Goal: Transaction & Acquisition: Book appointment/travel/reservation

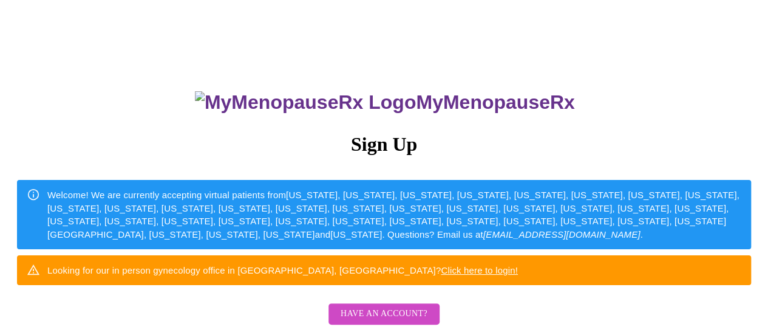
click at [518, 275] on link "Click here to login!" at bounding box center [479, 270] width 77 height 10
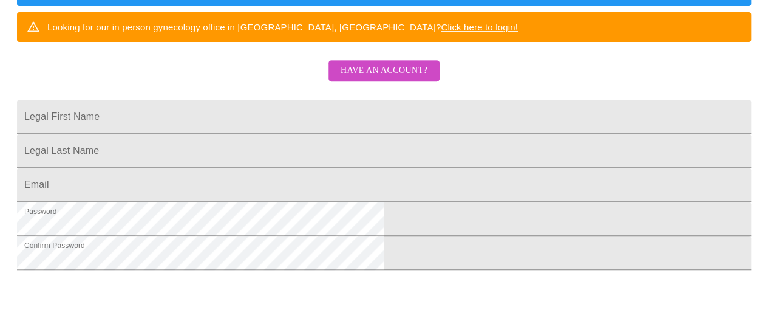
click at [389, 78] on span "Have an account?" at bounding box center [384, 70] width 87 height 15
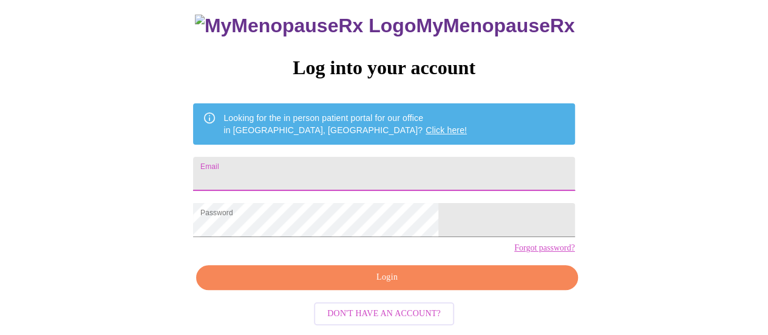
click at [310, 157] on input "Email" at bounding box center [383, 174] width 381 height 34
type input "[EMAIL_ADDRESS][DOMAIN_NAME]"
click at [412, 290] on button "Login" at bounding box center [386, 277] width 381 height 25
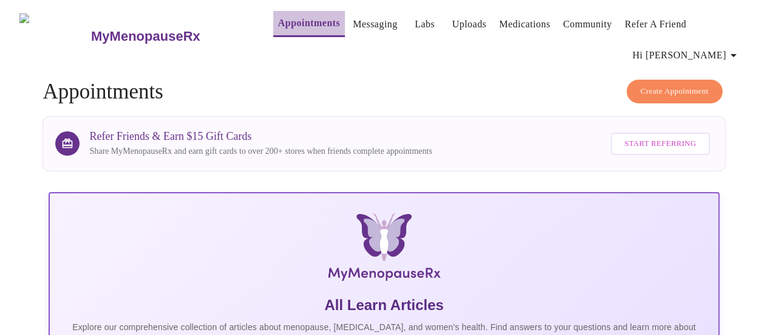
click at [280, 30] on link "Appointments" at bounding box center [309, 23] width 62 height 17
click at [671, 84] on span "Create Appointment" at bounding box center [675, 91] width 68 height 14
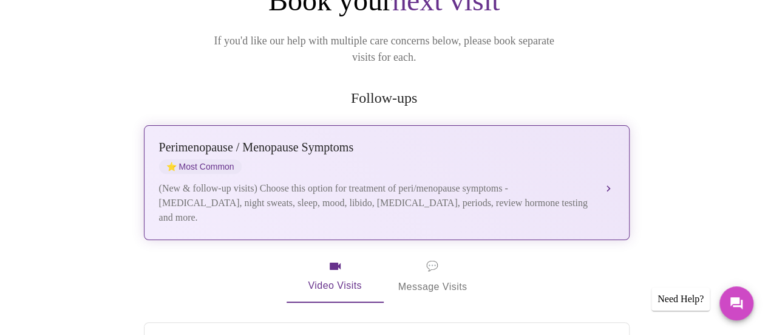
scroll to position [182, 0]
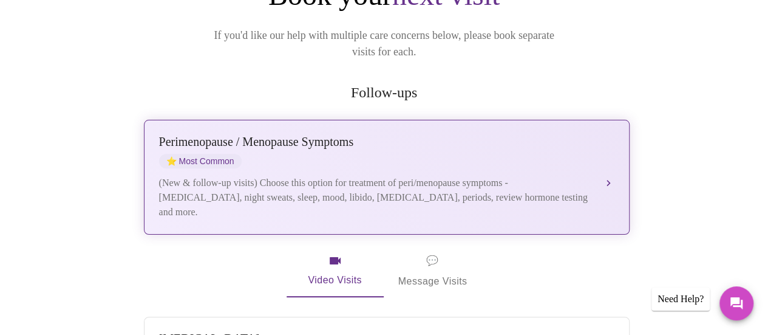
click at [288, 175] on div "(New & follow-up visits) Choose this option for treatment of peri/menopause sym…" at bounding box center [374, 197] width 431 height 44
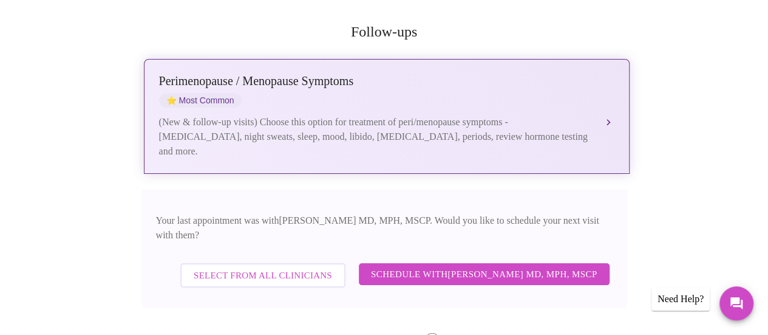
scroll to position [304, 0]
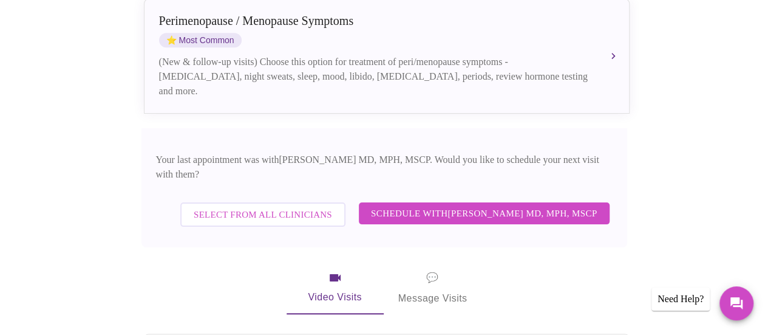
click at [290, 206] on span "Select from All Clinicians" at bounding box center [263, 214] width 138 height 16
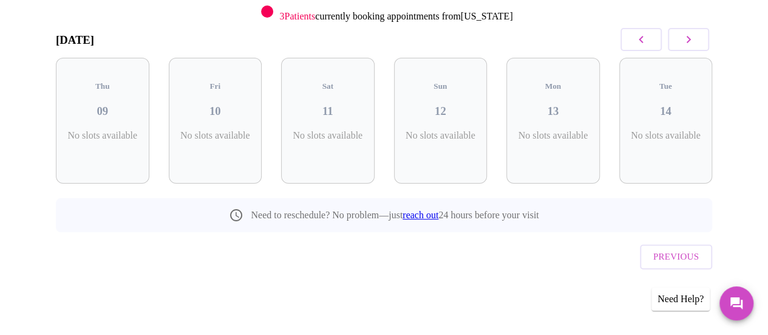
scroll to position [142, 0]
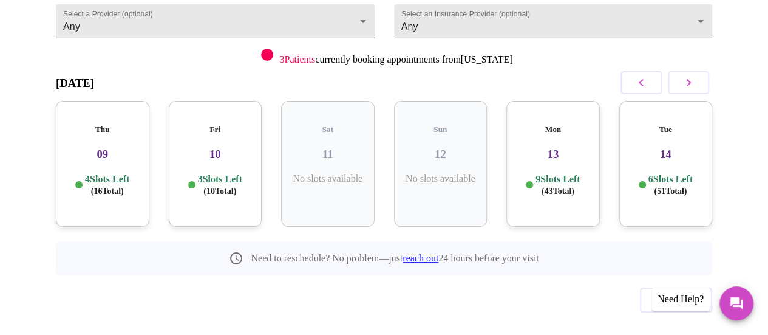
click at [707, 71] on button "button" at bounding box center [688, 82] width 41 height 23
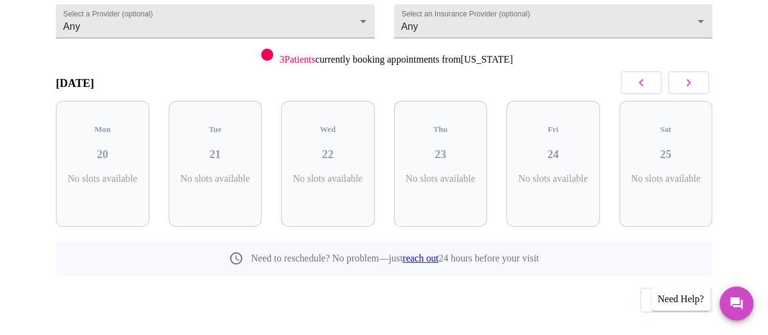
click at [707, 71] on button "button" at bounding box center [688, 82] width 41 height 23
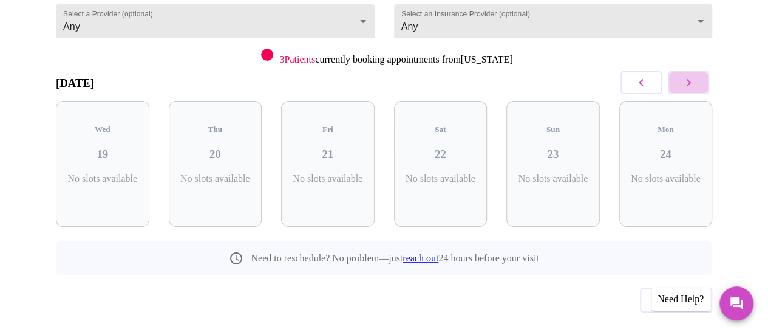
click at [707, 71] on button "button" at bounding box center [688, 82] width 41 height 23
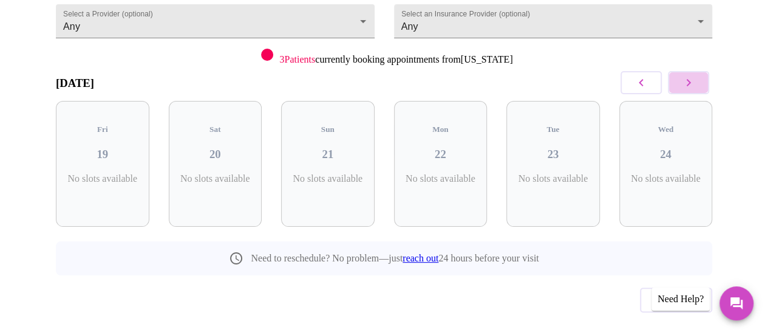
click at [707, 71] on button "button" at bounding box center [688, 82] width 41 height 23
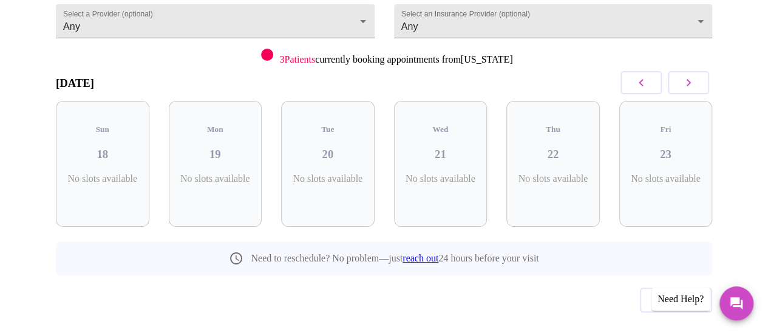
click at [707, 71] on button "button" at bounding box center [688, 82] width 41 height 23
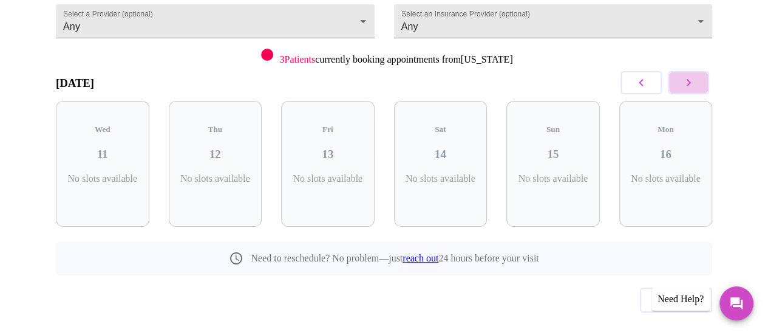
click at [707, 71] on button "button" at bounding box center [688, 82] width 41 height 23
click at [649, 75] on icon "button" at bounding box center [641, 82] width 15 height 15
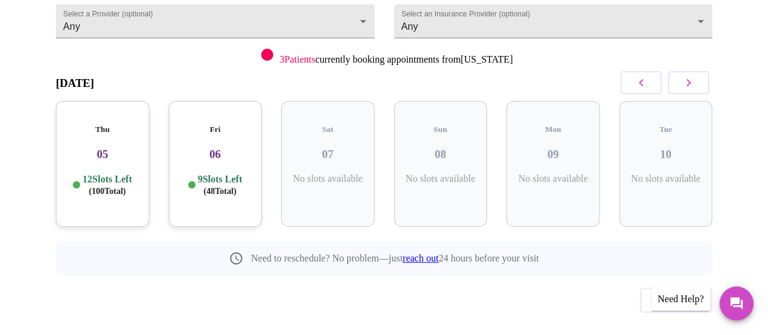
click at [649, 75] on icon "button" at bounding box center [641, 82] width 15 height 15
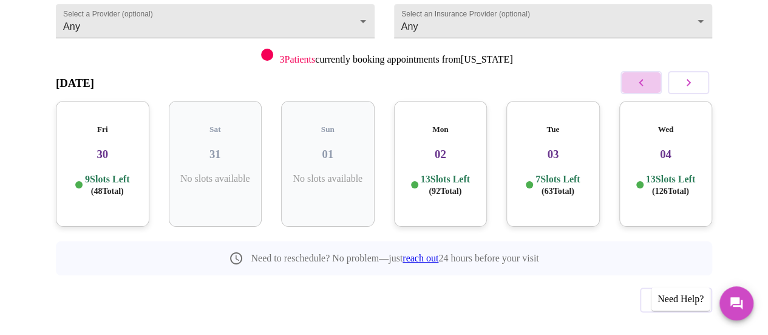
click at [649, 75] on icon "button" at bounding box center [641, 82] width 15 height 15
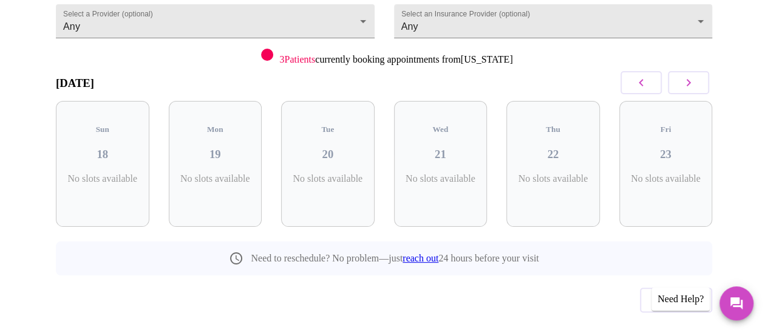
click at [649, 75] on icon "button" at bounding box center [641, 82] width 15 height 15
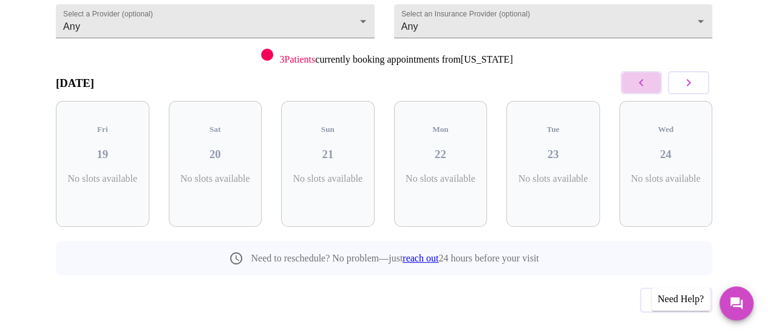
click at [649, 75] on icon "button" at bounding box center [641, 82] width 15 height 15
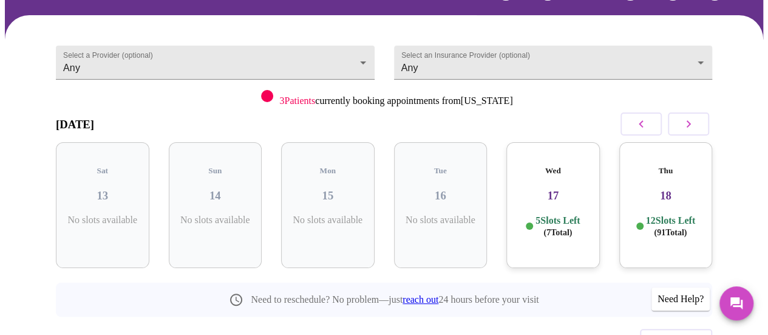
scroll to position [81, 0]
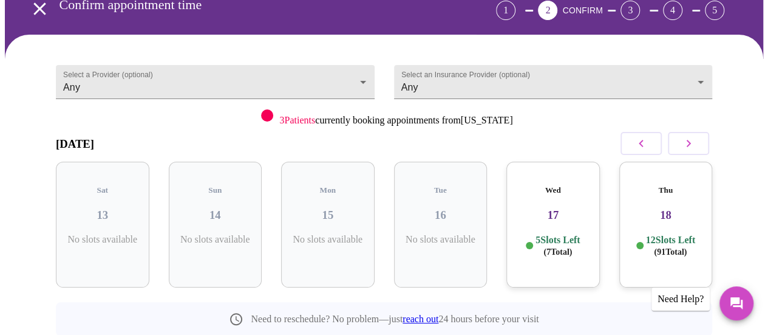
click at [532, 197] on div "Wed 17 5 Slots Left ( 7 Total)" at bounding box center [553, 225] width 94 height 126
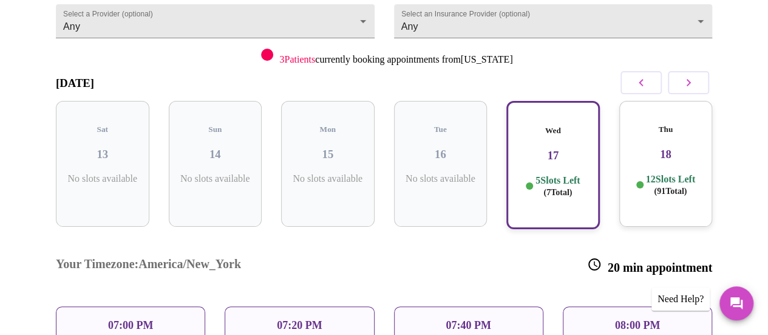
scroll to position [203, 0]
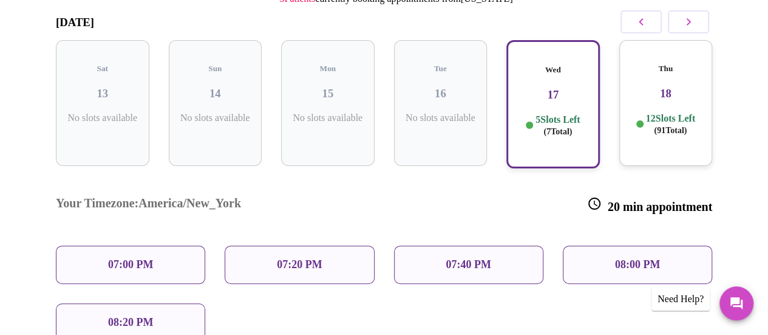
click at [666, 87] on h3 "18" at bounding box center [666, 93] width 74 height 13
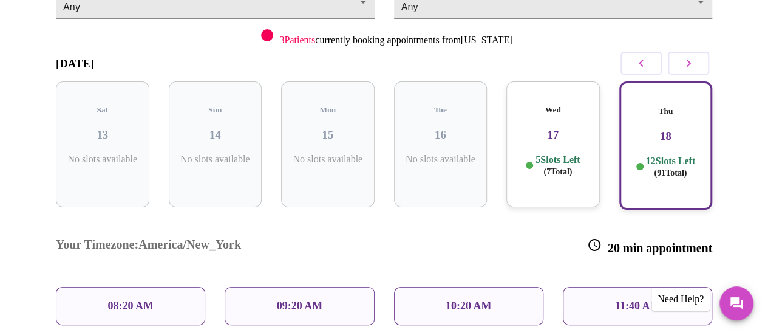
scroll to position [142, 0]
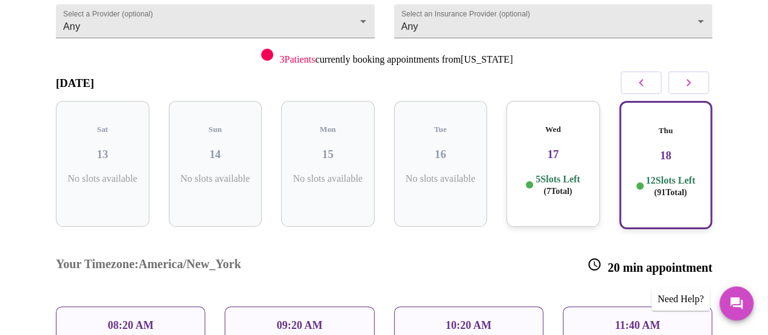
click at [687, 75] on icon "button" at bounding box center [688, 82] width 15 height 15
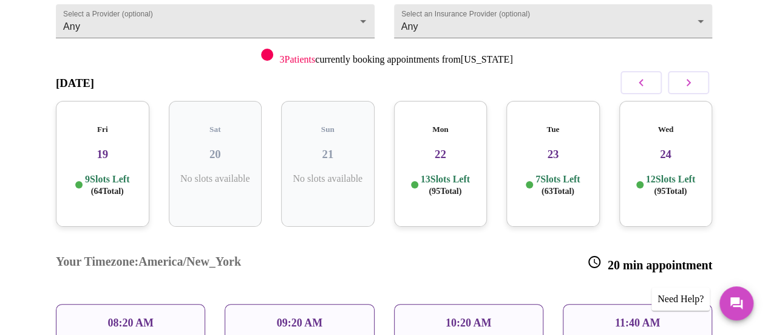
click at [101, 186] on span "( 64 Total)" at bounding box center [107, 190] width 33 height 9
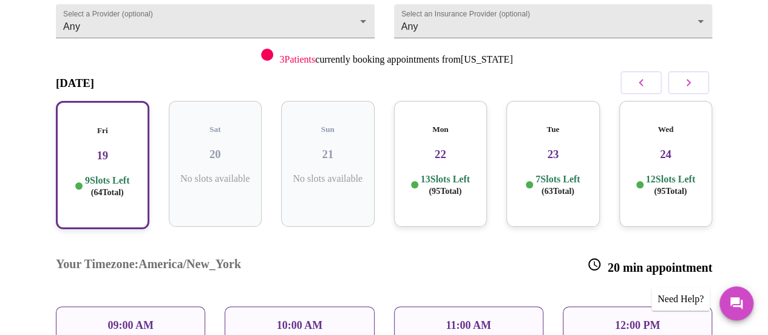
click at [78, 306] on div "09:00 AM" at bounding box center [130, 325] width 149 height 38
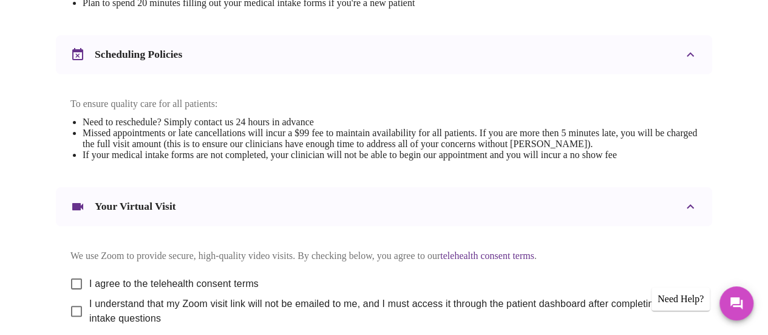
scroll to position [549, 0]
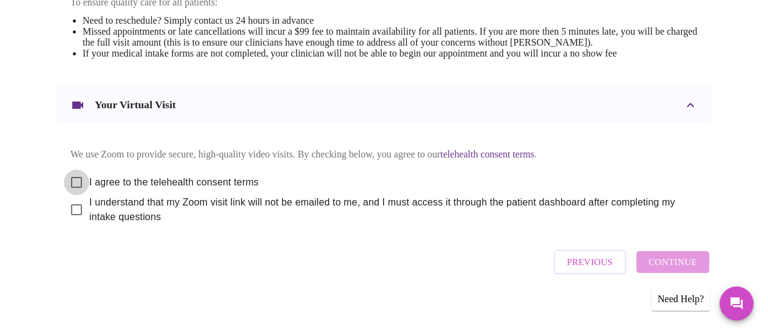
click at [70, 173] on input "I agree to the telehealth consent terms" at bounding box center [77, 182] width 26 height 26
checkbox input "true"
click at [75, 203] on input "I understand that my Zoom visit link will not be emailed to me, and I must acce…" at bounding box center [77, 210] width 26 height 26
checkbox input "true"
click at [664, 265] on span "Continue" at bounding box center [673, 262] width 49 height 16
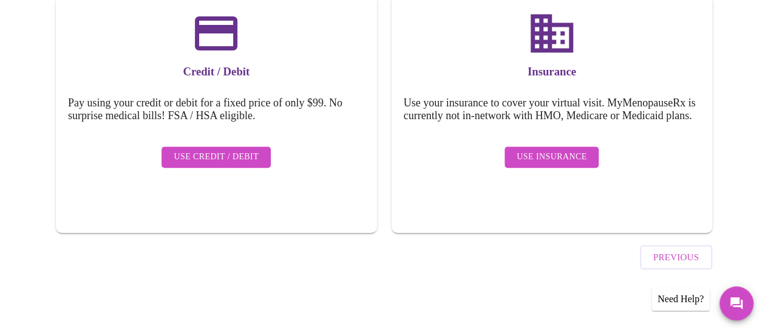
scroll to position [182, 0]
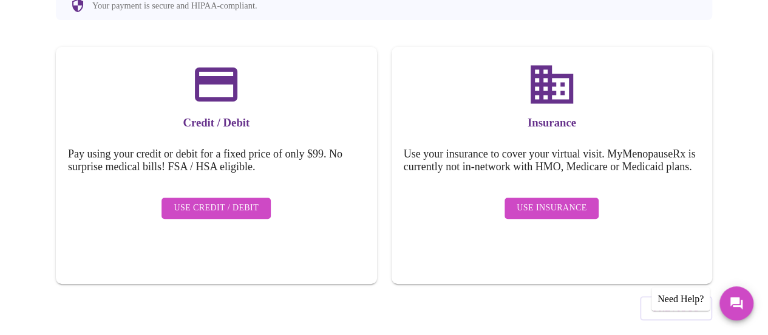
click at [534, 200] on span "Use Insurance" at bounding box center [552, 207] width 70 height 15
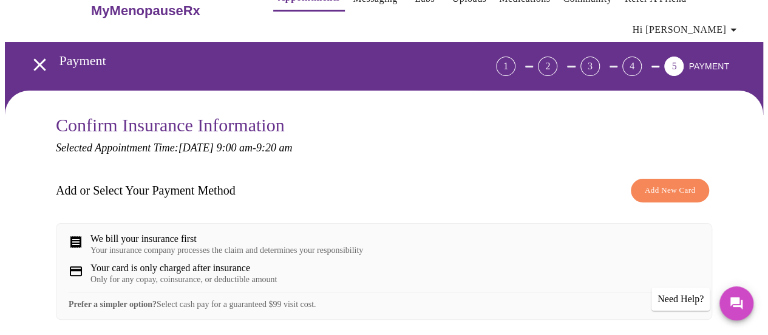
scroll to position [10, 0]
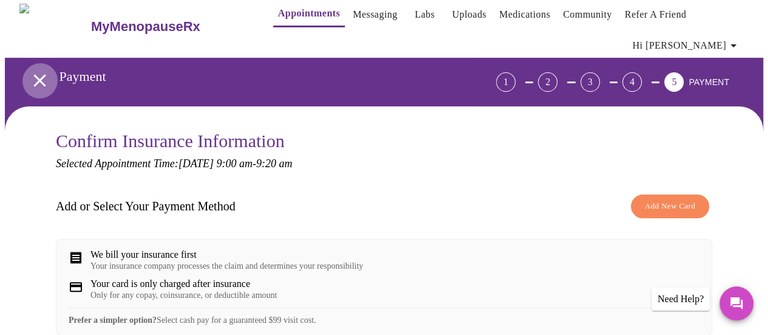
click at [36, 70] on icon "open drawer" at bounding box center [39, 80] width 21 height 21
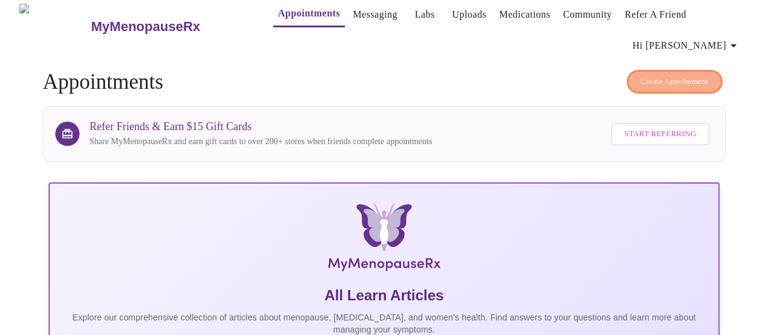
click at [663, 75] on span "Create Appointment" at bounding box center [675, 82] width 68 height 14
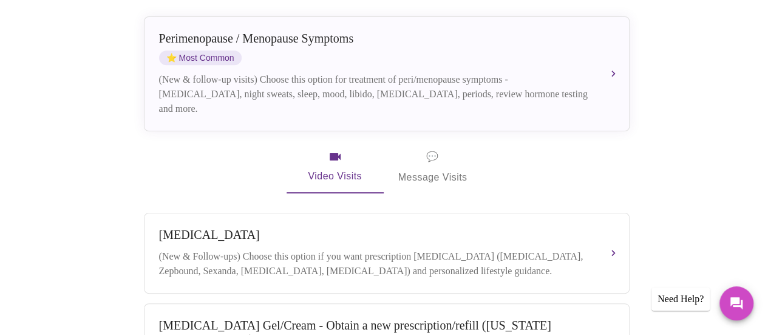
scroll to position [261, 0]
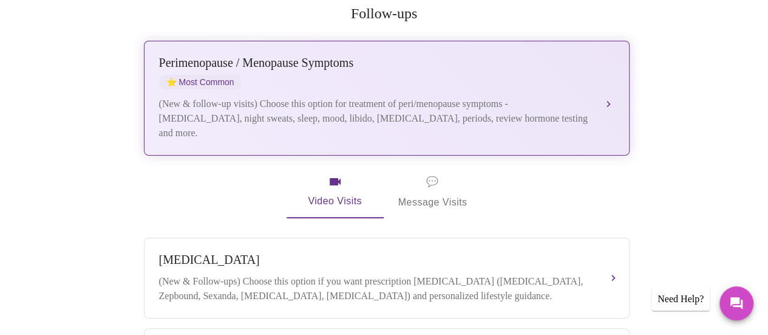
click at [591, 56] on div "[MEDICAL_DATA] / Menopause Symptoms ⭐ Most Common (New & follow-up visits) Choo…" at bounding box center [386, 98] width 455 height 84
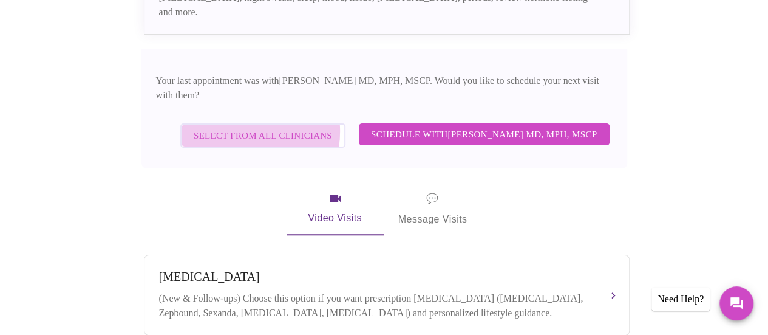
click at [249, 128] on span "Select from All Clinicians" at bounding box center [263, 136] width 138 height 16
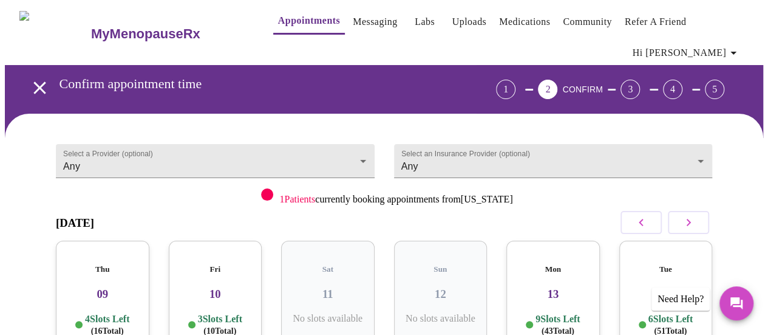
scroll to position [0, 0]
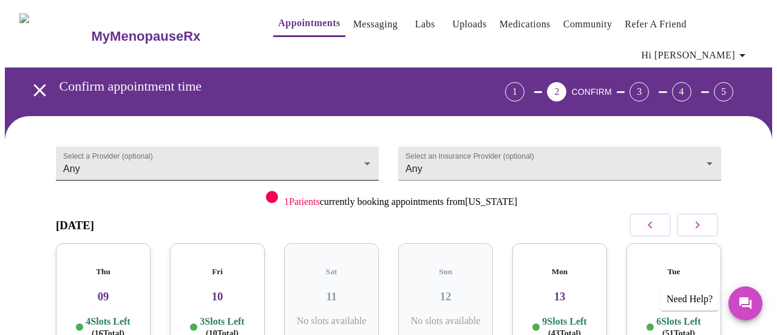
click at [333, 135] on body "MyMenopauseRx Appointments Messaging Labs Uploads Medications Community Refer a…" at bounding box center [389, 260] width 768 height 510
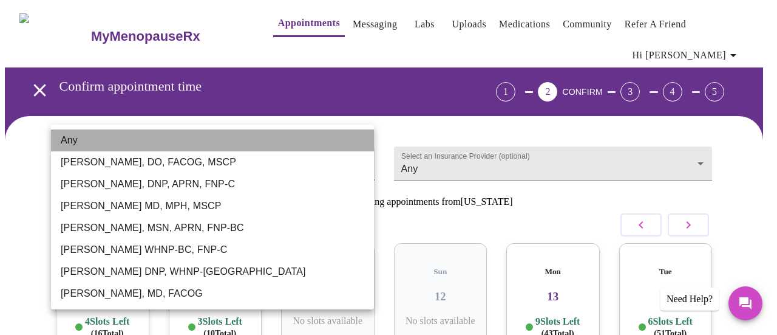
click at [328, 139] on li "Any" at bounding box center [212, 140] width 323 height 22
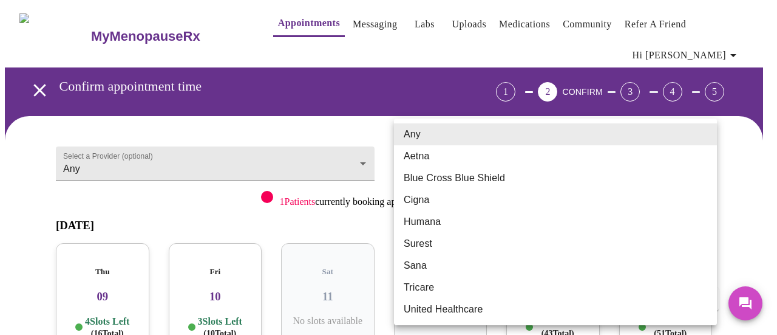
click at [568, 137] on body "MyMenopauseRx Appointments Messaging Labs Uploads Medications Community Refer a…" at bounding box center [389, 260] width 768 height 510
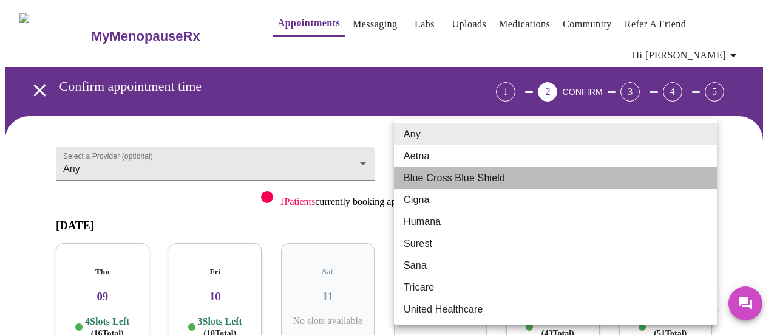
click at [522, 178] on li "Blue Cross Blue Shield" at bounding box center [555, 178] width 323 height 22
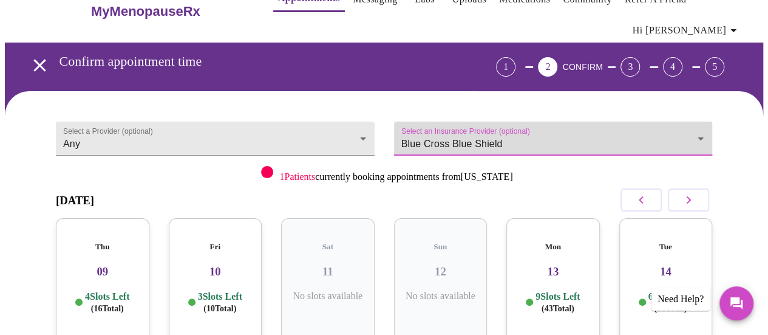
scroll to position [21, 0]
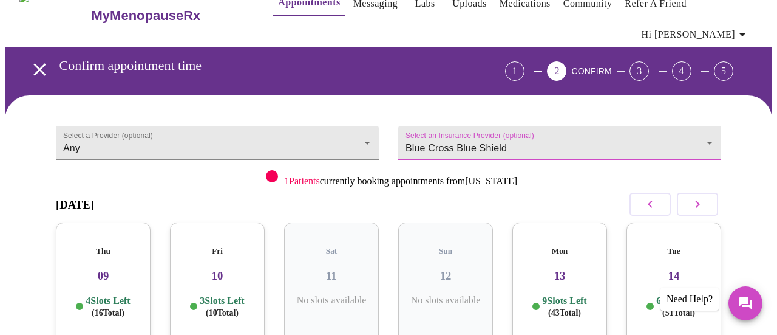
click at [581, 122] on body "MyMenopauseRx Appointments Messaging Labs Uploads Medications Community Refer a…" at bounding box center [389, 239] width 768 height 510
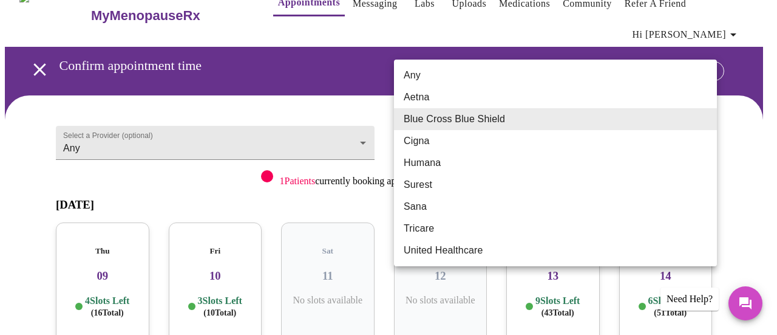
click at [482, 73] on li "Any" at bounding box center [555, 75] width 323 height 22
type input "Any"
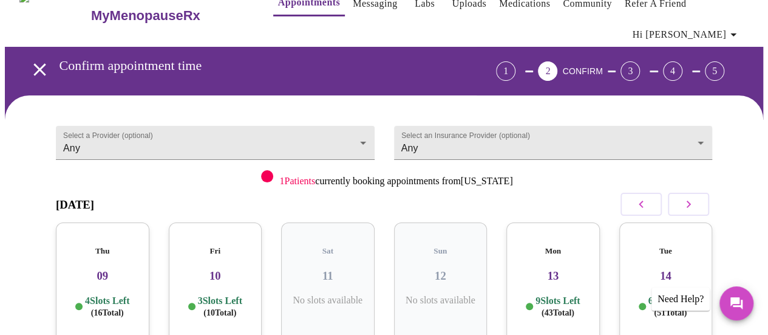
click at [607, 166] on div "1 Patients currently booking appointments from [US_STATE]" at bounding box center [384, 176] width 656 height 21
